Goal: Transaction & Acquisition: Book appointment/travel/reservation

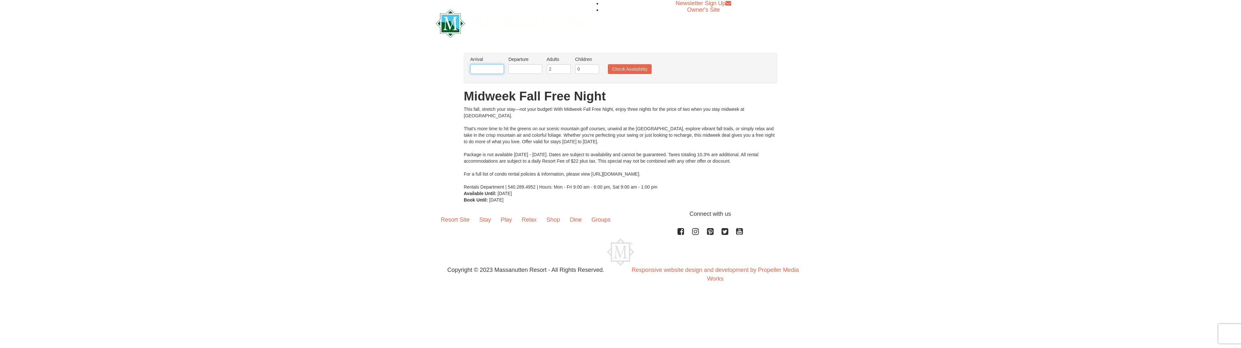
click at [488, 65] on input "text" at bounding box center [487, 69] width 34 height 10
click at [478, 135] on link "21" at bounding box center [477, 134] width 11 height 9
type input "[DATE]"
click at [537, 67] on input "text" at bounding box center [525, 69] width 34 height 10
click at [528, 133] on link "22" at bounding box center [528, 134] width 12 height 9
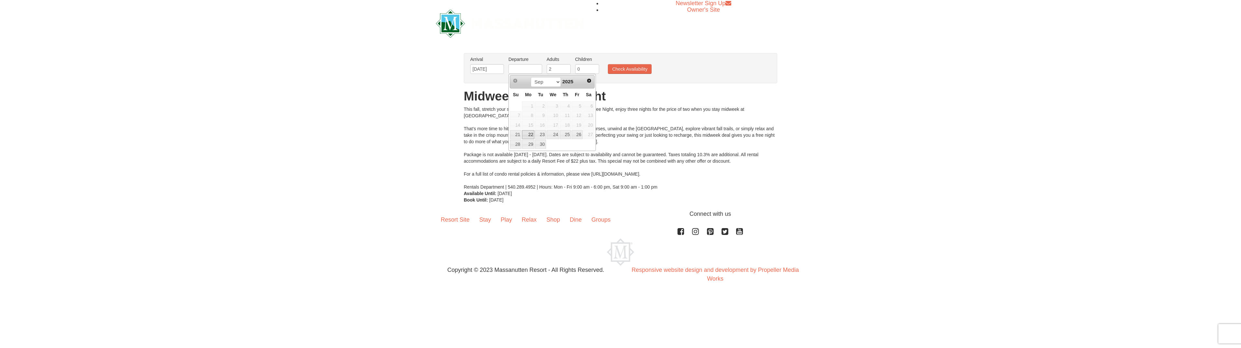
type input "[DATE]"
click at [632, 70] on button "Check Availability" at bounding box center [630, 69] width 44 height 10
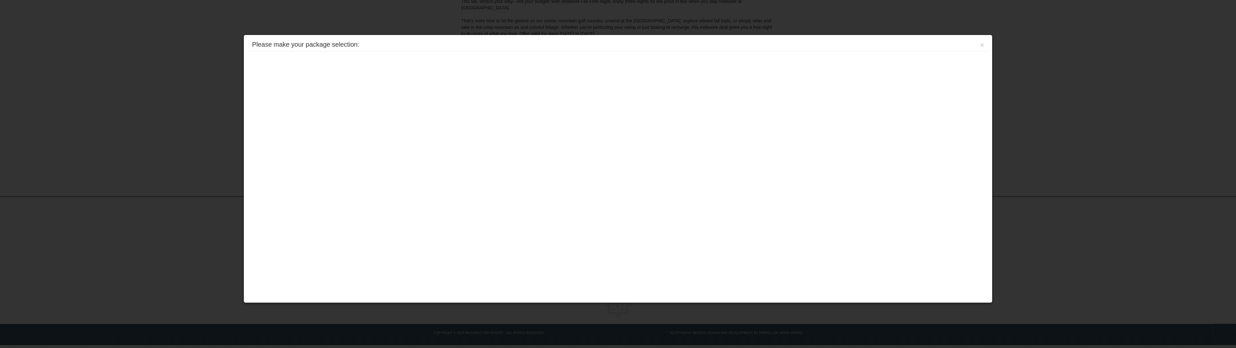
scroll to position [96, 0]
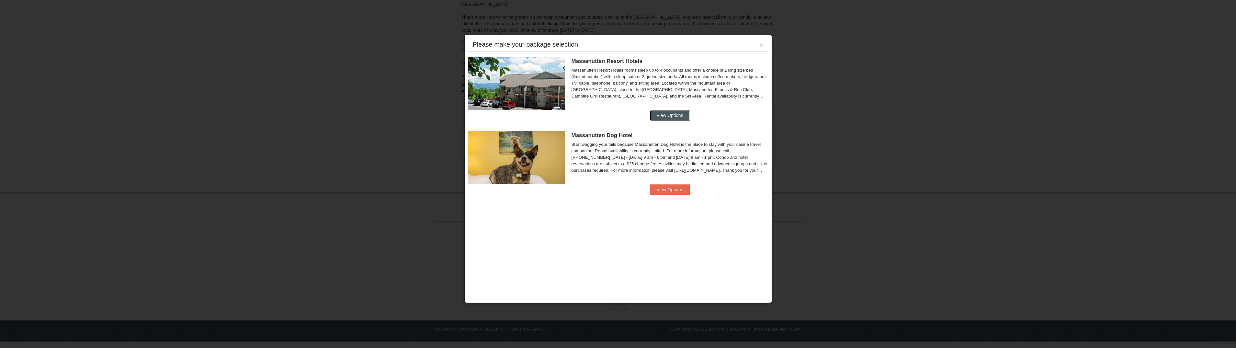
click at [668, 117] on button "View Options" at bounding box center [670, 115] width 40 height 10
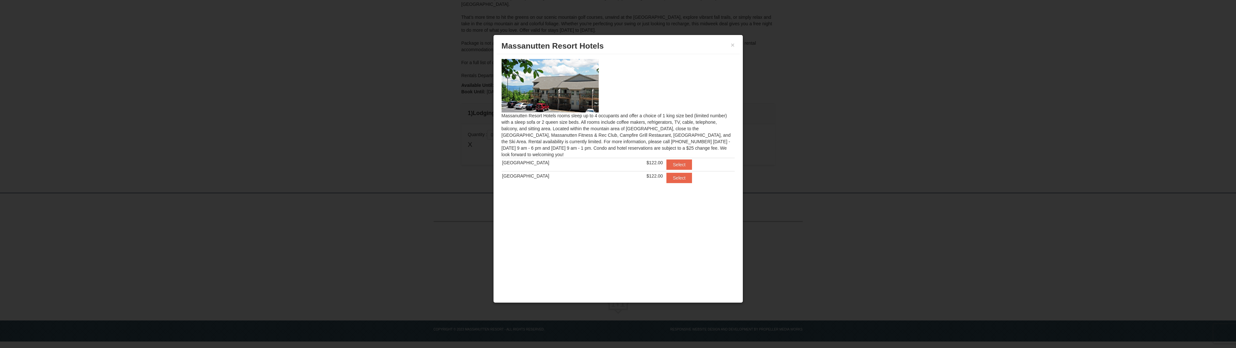
scroll to position [96, 0]
click at [668, 162] on button "Select" at bounding box center [679, 164] width 26 height 10
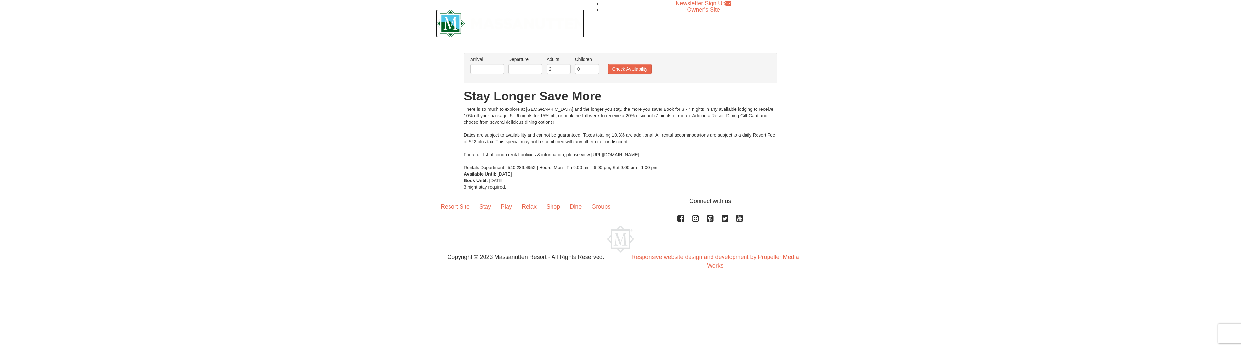
click at [452, 21] on img at bounding box center [510, 23] width 148 height 28
